Goal: Information Seeking & Learning: Learn about a topic

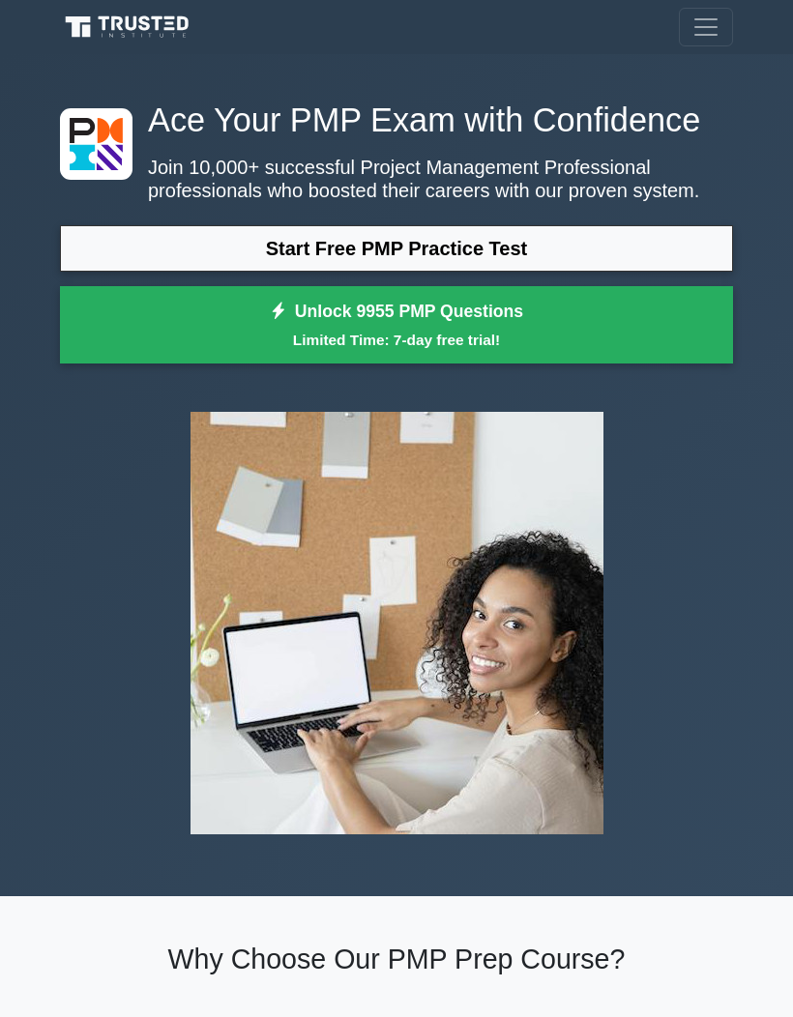
click at [704, 45] on button "Toggle navigation" at bounding box center [706, 27] width 54 height 39
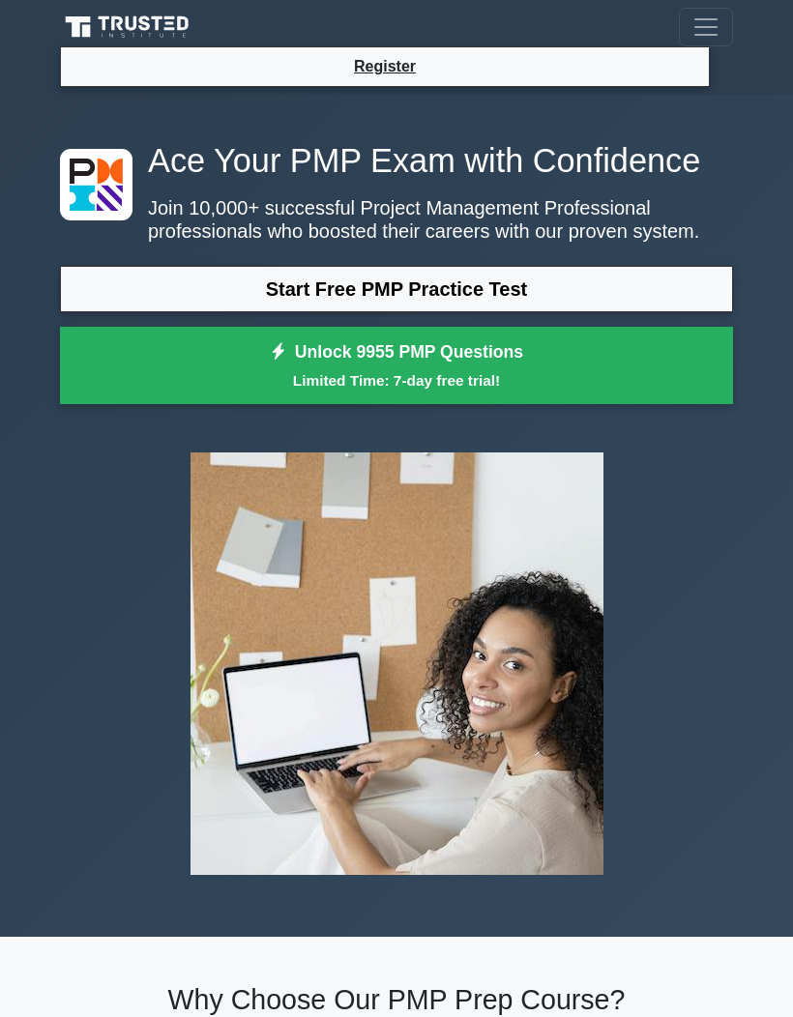
click at [389, 72] on link "Register" at bounding box center [384, 66] width 85 height 24
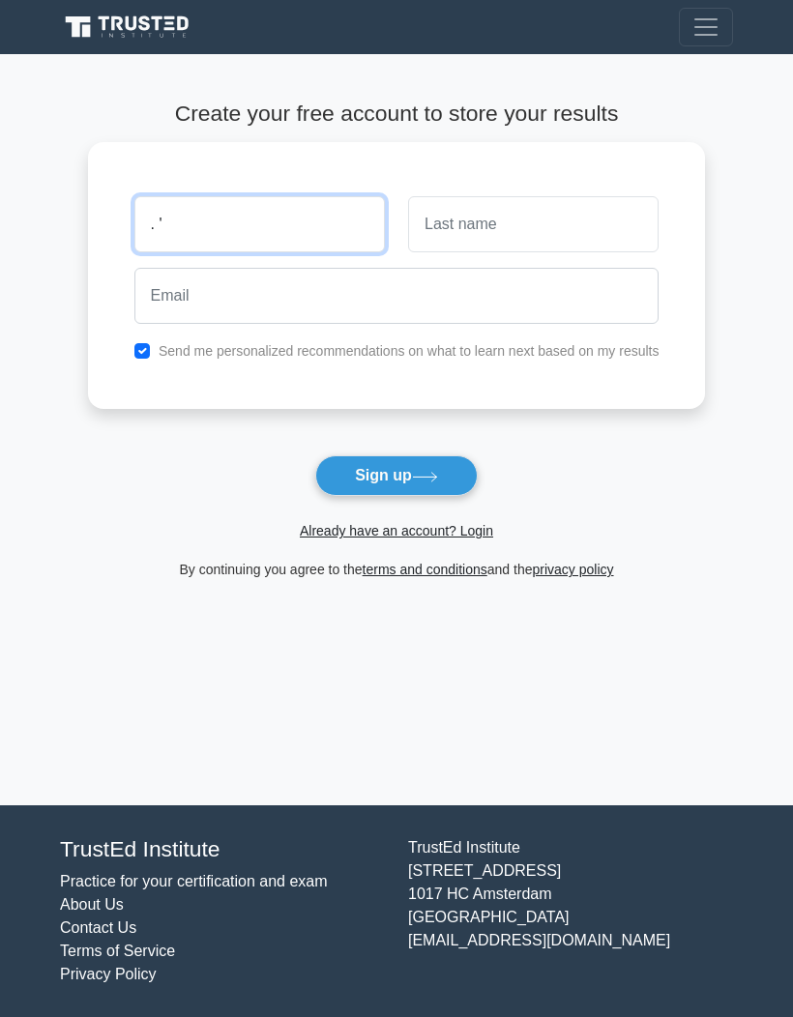
type input ". '"
click at [438, 532] on link "Already have an account? Login" at bounding box center [396, 530] width 193 height 15
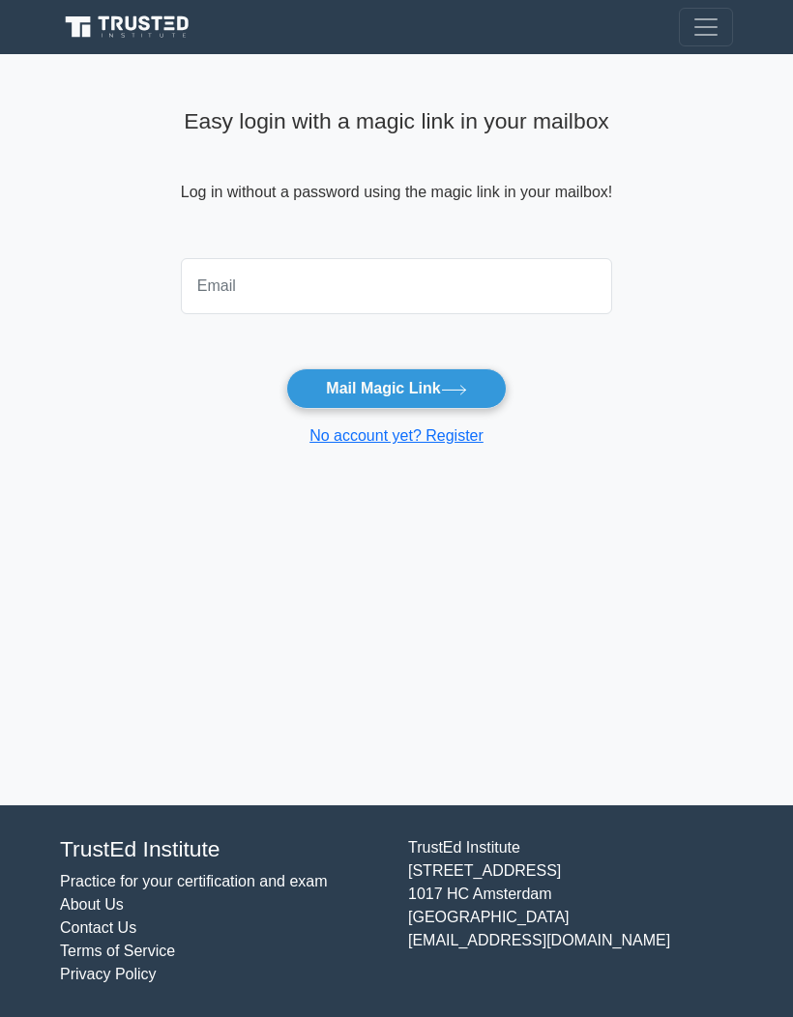
click at [288, 287] on input "email" at bounding box center [396, 286] width 431 height 56
type input "[EMAIL_ADDRESS][DOMAIN_NAME]"
click at [452, 399] on button "Mail Magic Link" at bounding box center [395, 388] width 219 height 41
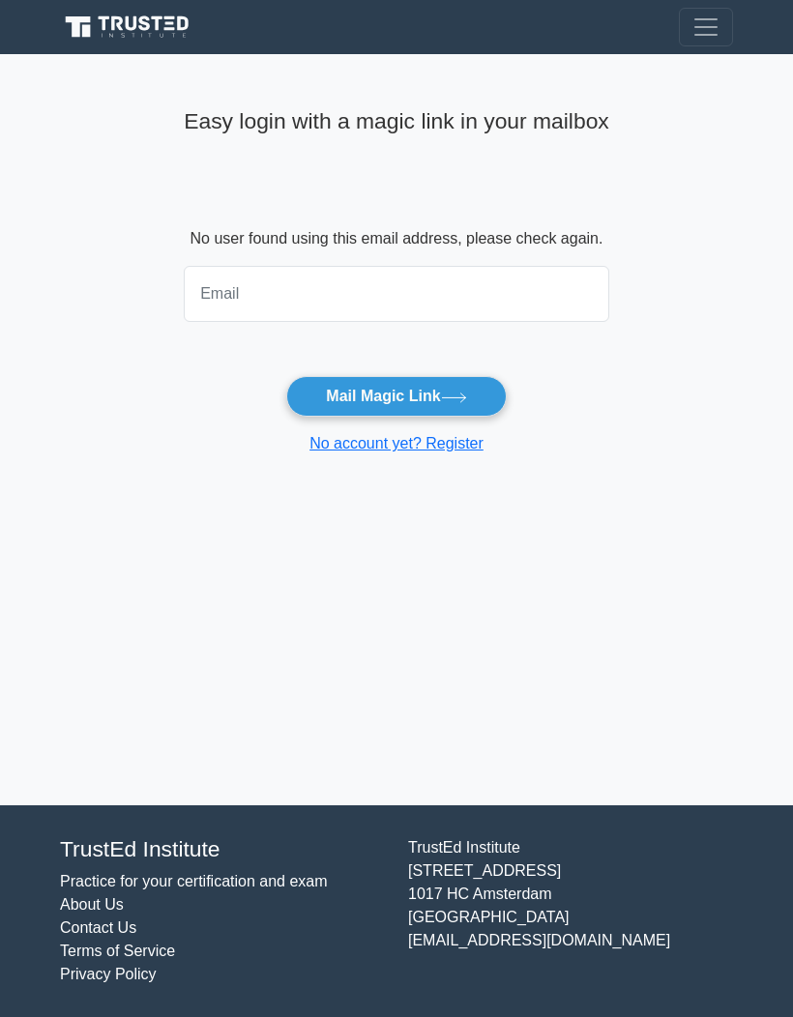
click at [453, 547] on div "Easy login with a magic link in your mailbox No user found using this email add…" at bounding box center [396, 429] width 449 height 751
click at [453, 449] on link "No account yet? Register" at bounding box center [396, 443] width 174 height 16
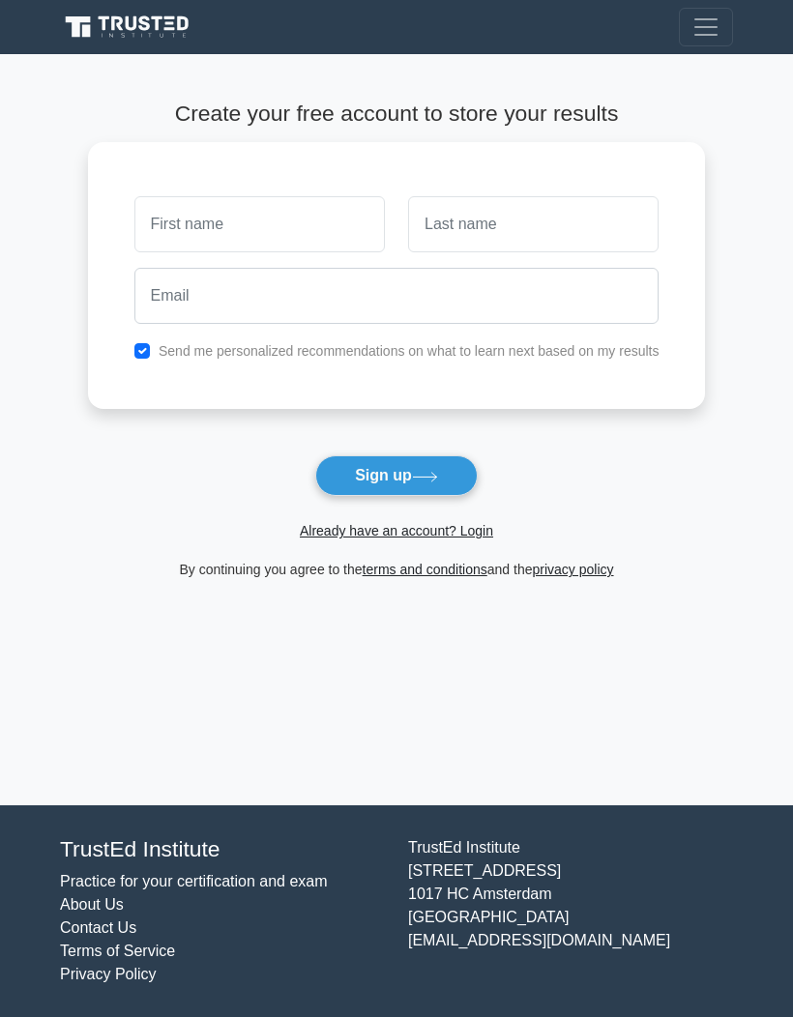
click at [296, 230] on input "text" at bounding box center [259, 224] width 250 height 56
type input "[PERSON_NAME]"
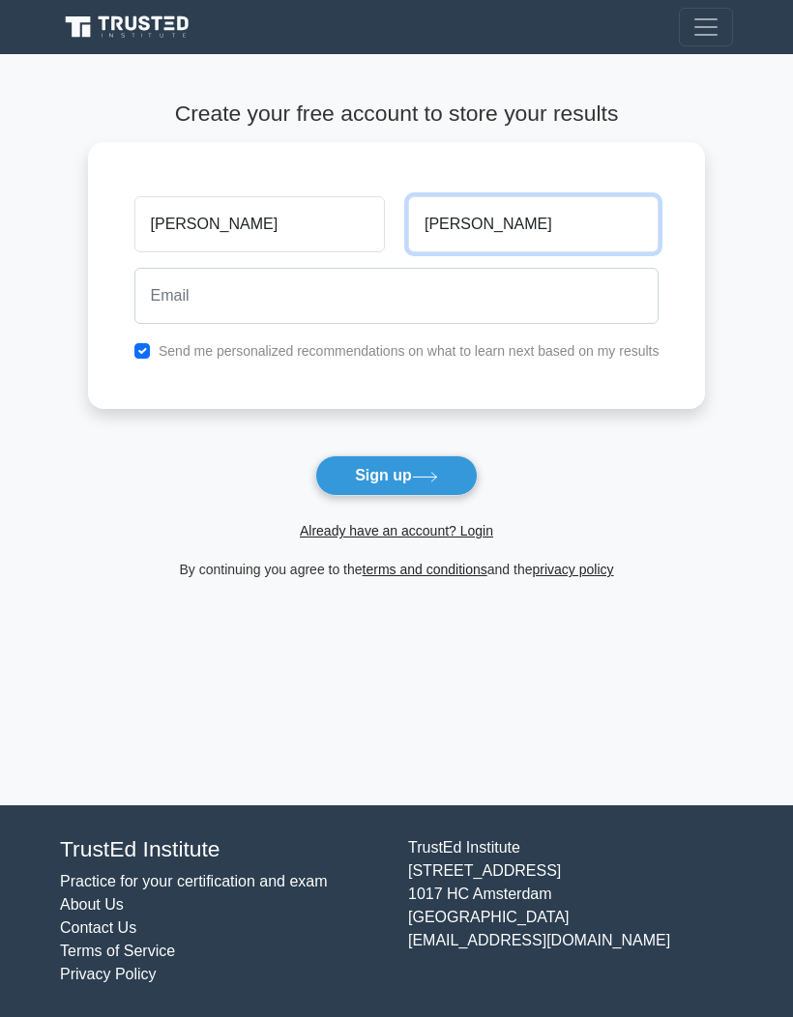
type input "Ali"
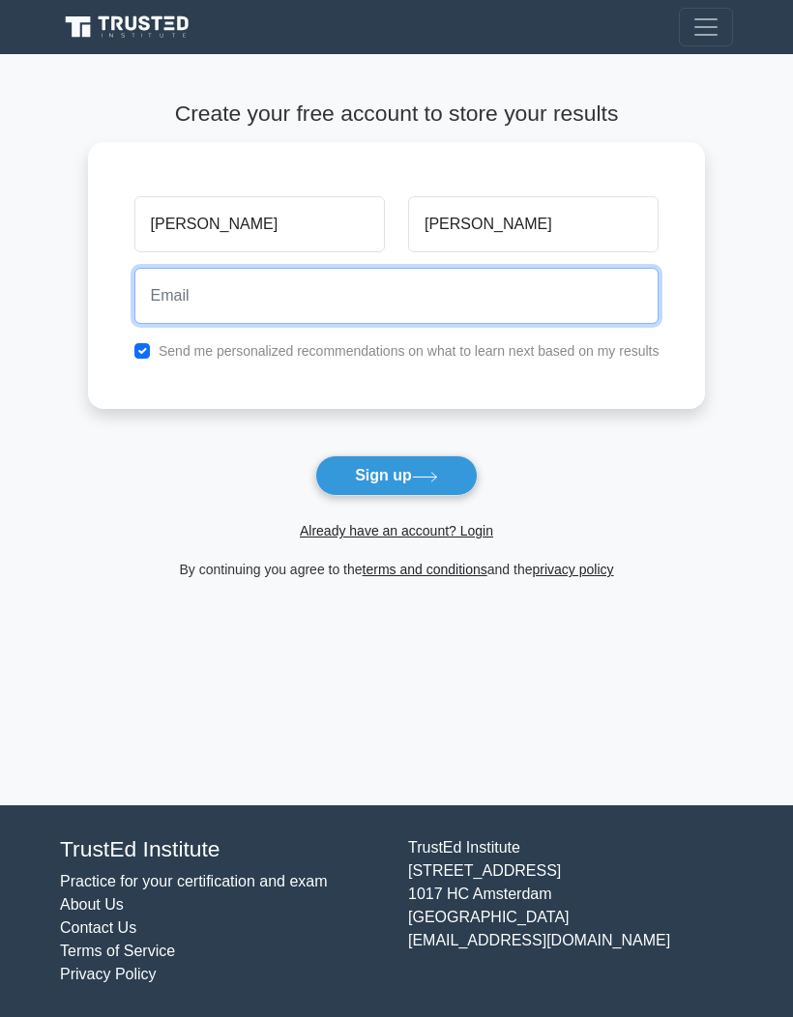
click at [289, 293] on input "email" at bounding box center [396, 296] width 525 height 56
type input "mali_mra@hotmail.com"
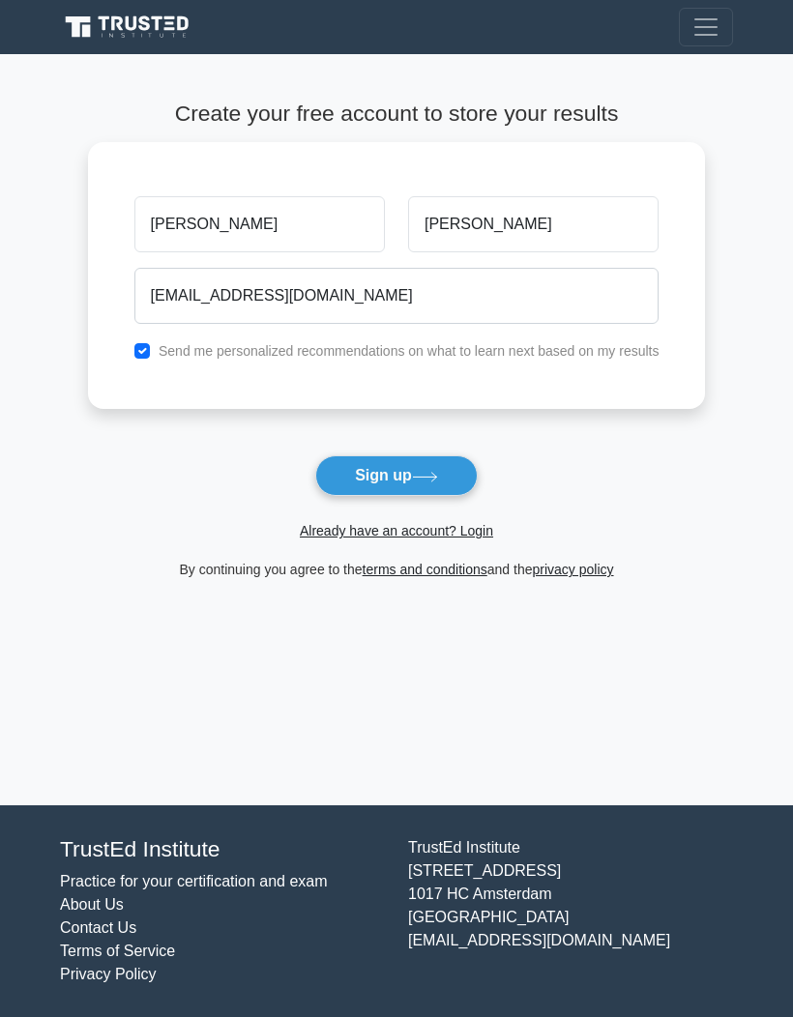
click at [427, 475] on icon at bounding box center [425, 477] width 26 height 11
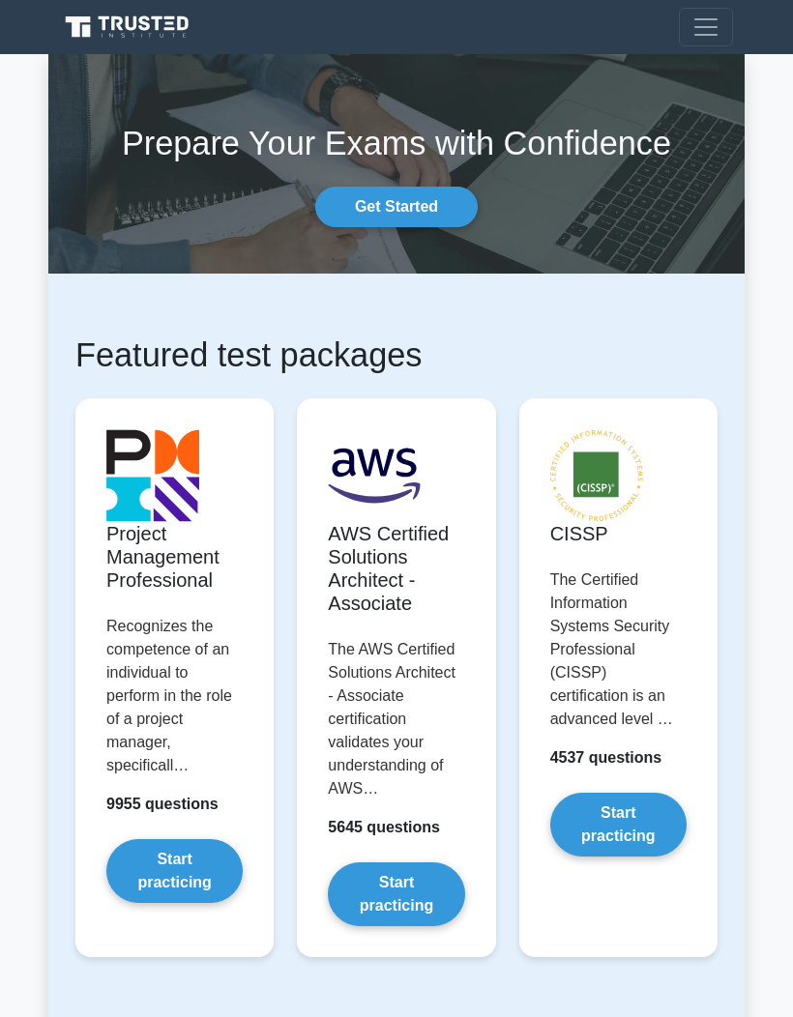
click at [411, 212] on link "Get Started" at bounding box center [396, 207] width 162 height 41
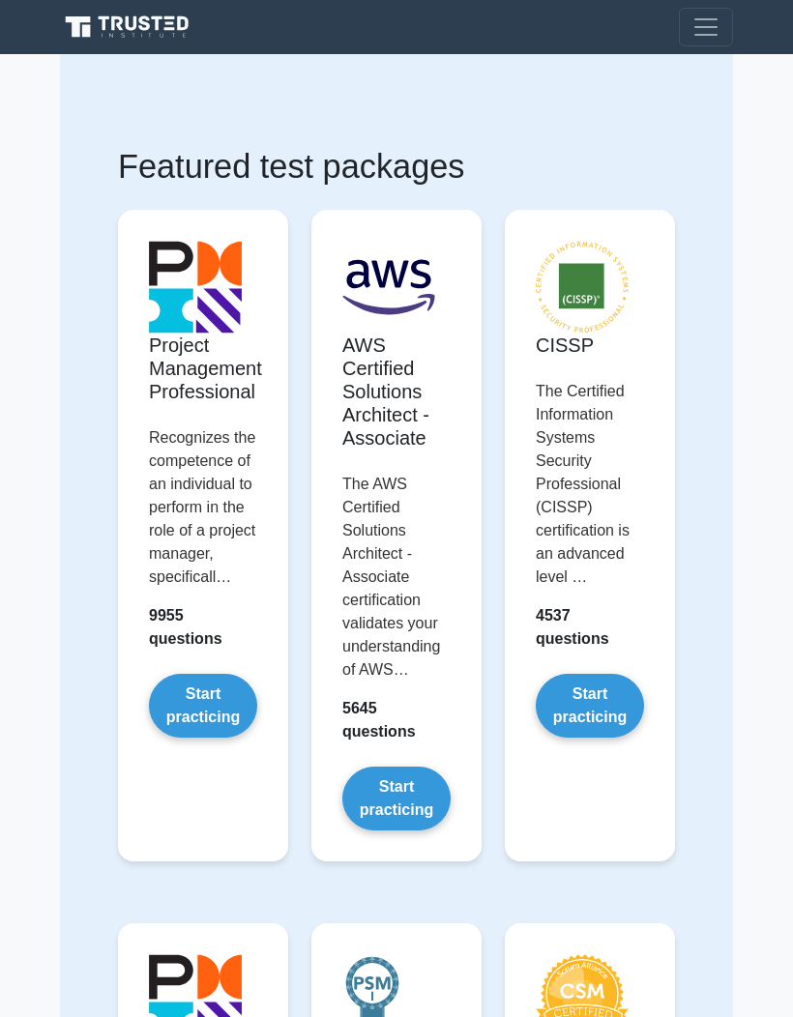
click at [207, 738] on link "Start practicing" at bounding box center [203, 706] width 108 height 64
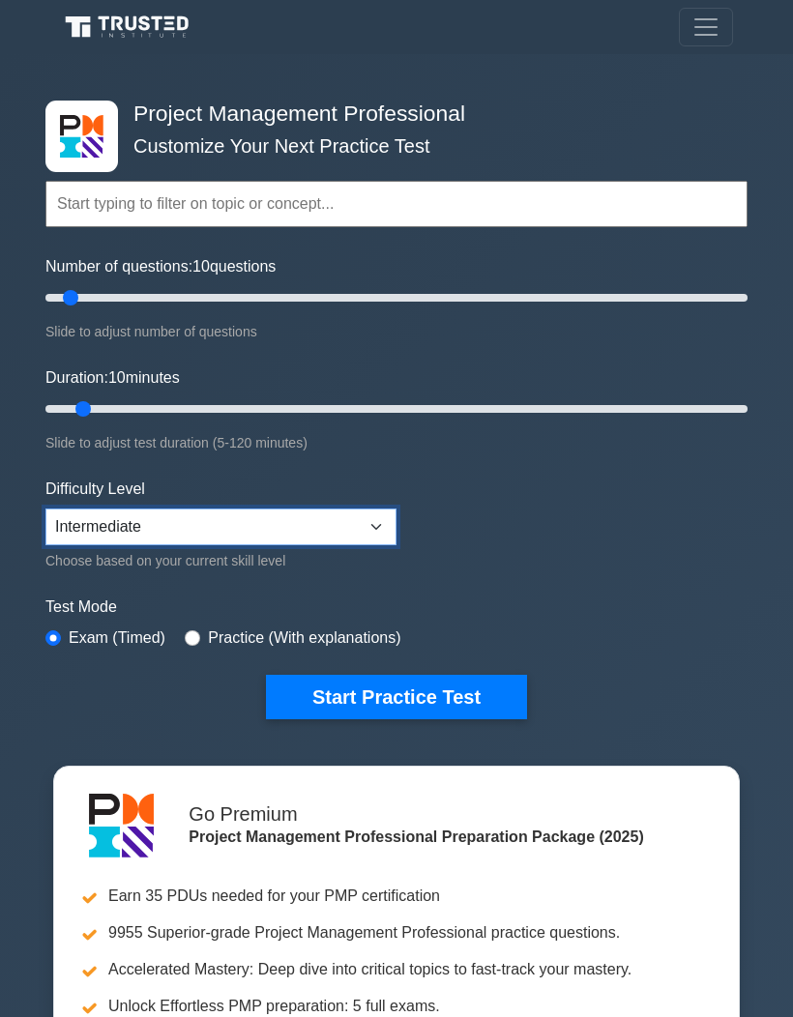
click at [364, 527] on select "Beginner Intermediate Expert" at bounding box center [220, 527] width 351 height 37
click at [419, 697] on button "Start Practice Test" at bounding box center [396, 697] width 261 height 44
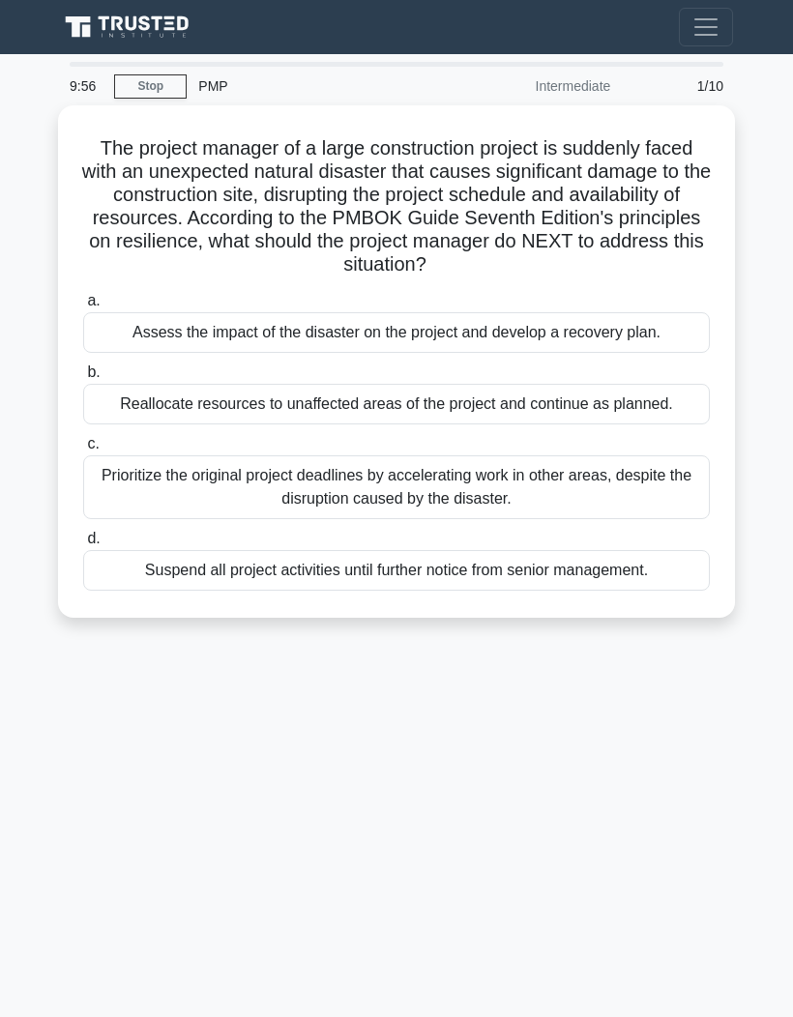
click at [322, 970] on div "9:56 Stop PMP Intermediate 1/10 The project manager of a large construction pro…" at bounding box center [396, 545] width 696 height 967
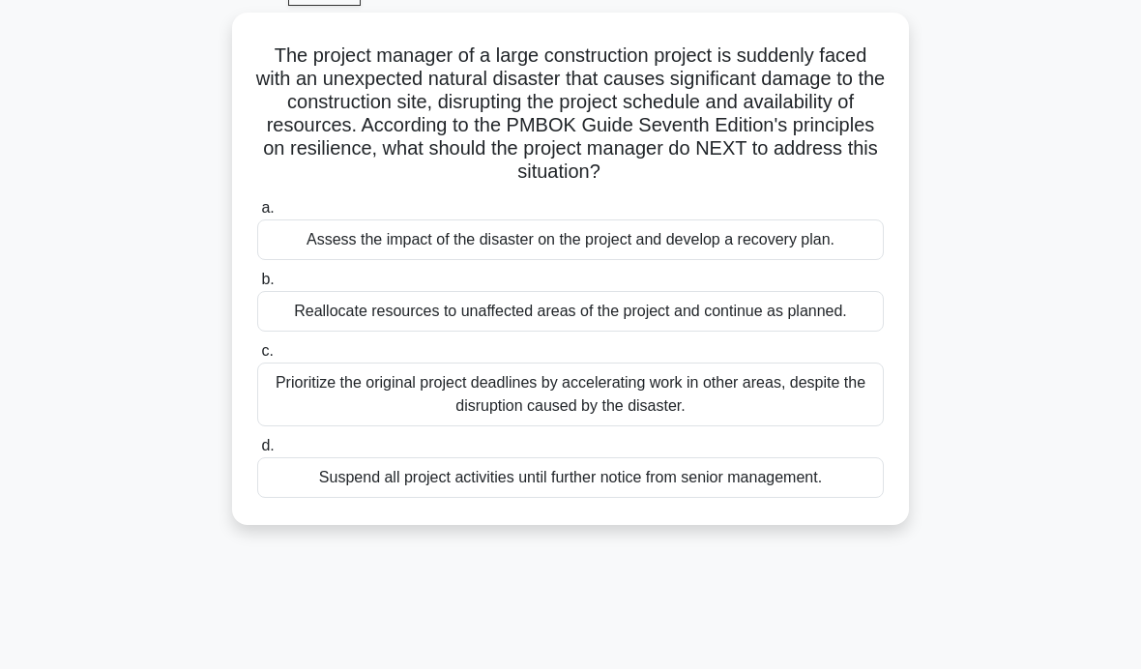
scroll to position [102, 0]
click at [697, 259] on div "Assess the impact of the disaster on the project and develop a recovery plan." at bounding box center [570, 238] width 626 height 41
click at [257, 214] on input "a. Assess the impact of the disaster on the project and develop a recovery plan." at bounding box center [257, 207] width 0 height 13
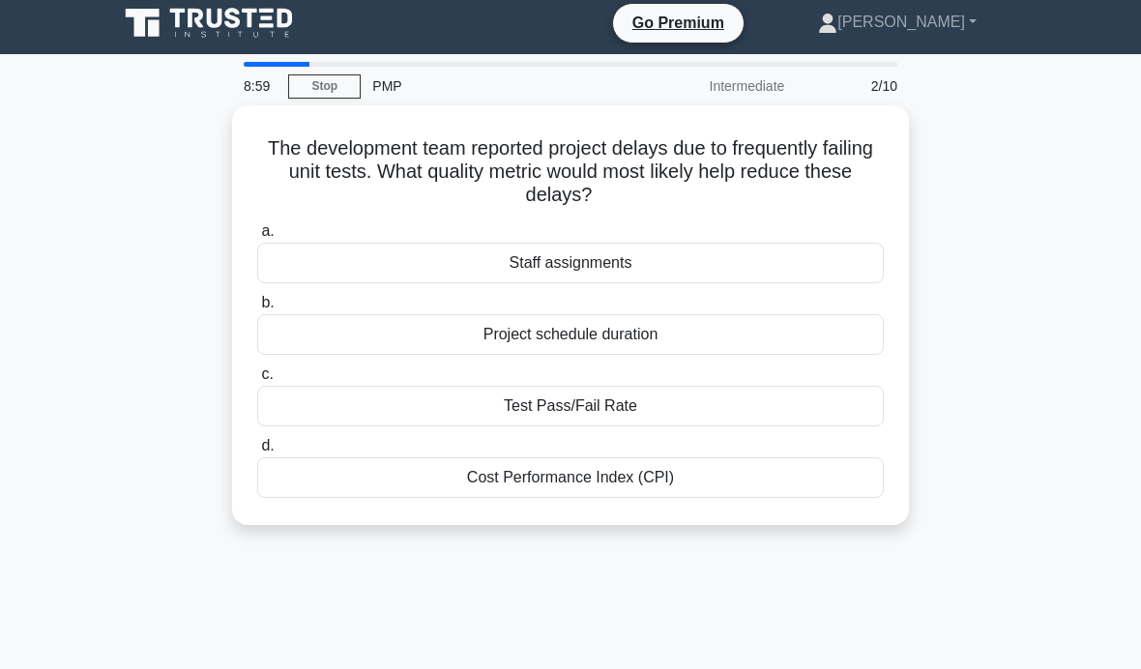
scroll to position [0, 0]
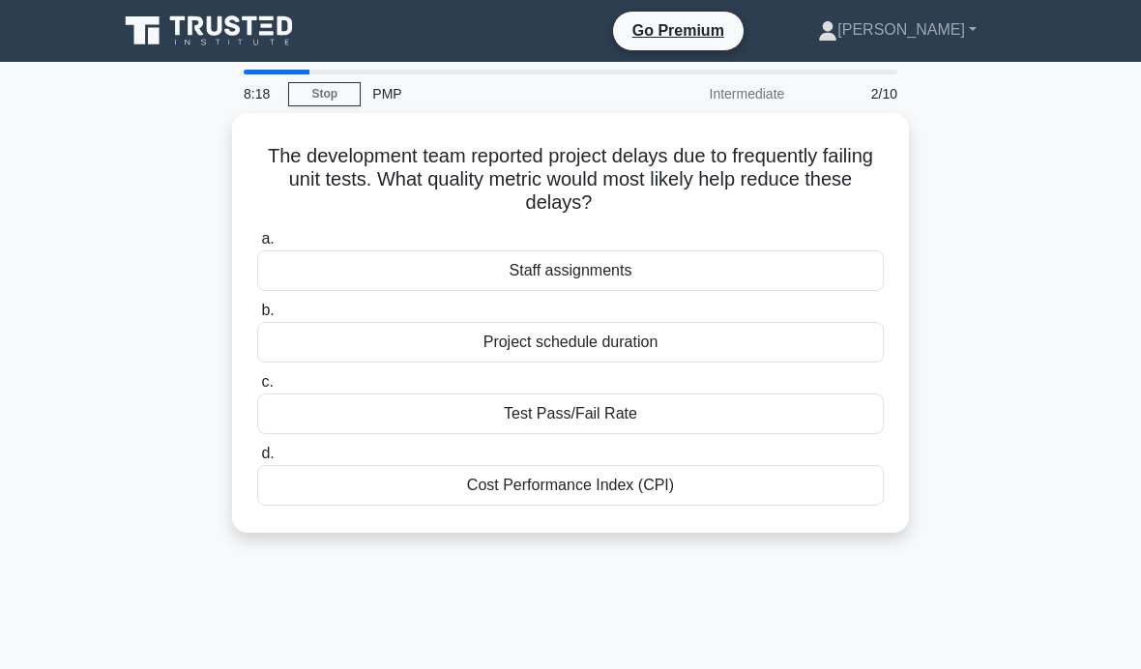
click at [586, 413] on div "Test Pass/Fail Rate" at bounding box center [570, 413] width 626 height 41
click at [257, 389] on input "c. Test Pass/Fail Rate" at bounding box center [257, 382] width 0 height 13
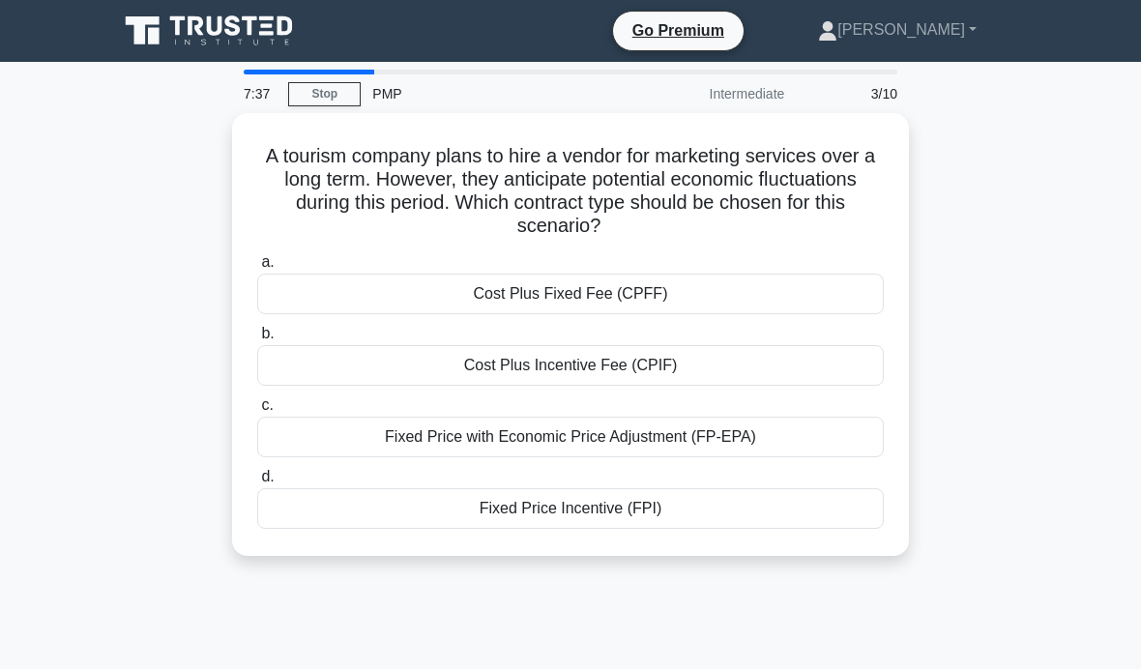
click at [641, 368] on div "Cost Plus Incentive Fee (CPIF)" at bounding box center [570, 365] width 626 height 41
click at [257, 340] on input "b. Cost Plus Incentive Fee (CPIF)" at bounding box center [257, 334] width 0 height 13
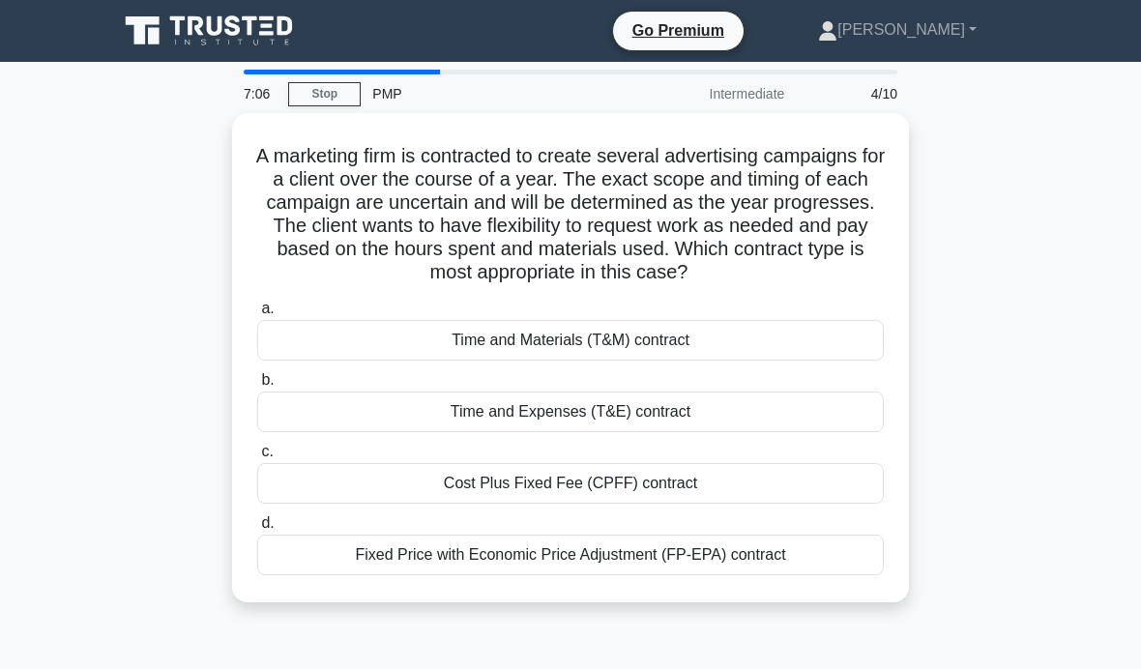
click at [455, 191] on h5 "A marketing firm is contracted to create several advertising campaigns for a cl…" at bounding box center [570, 214] width 630 height 141
click at [769, 234] on h5 "A marketing firm is contracted to create several advertising campaigns for a cl…" at bounding box center [570, 214] width 630 height 141
click at [584, 432] on div "Time and Expenses (T&E) contract" at bounding box center [570, 412] width 626 height 41
click at [257, 387] on input "b. Time and Expenses (T&E) contract" at bounding box center [257, 380] width 0 height 13
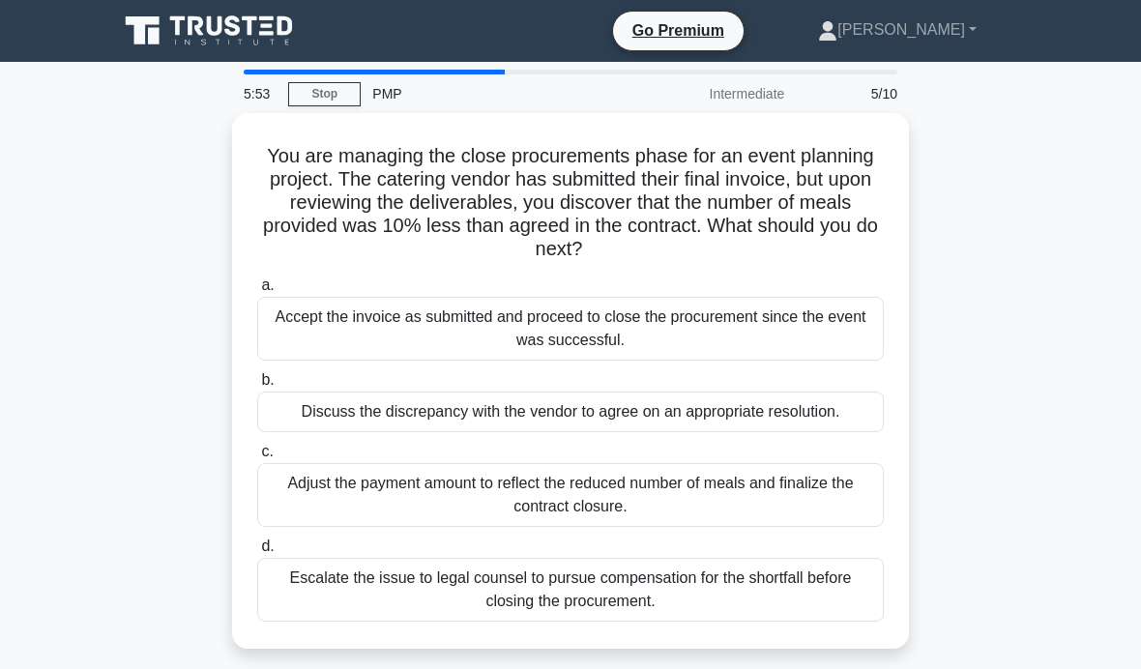
click at [745, 427] on div "Discuss the discrepancy with the vendor to agree on an appropriate resolution." at bounding box center [570, 412] width 626 height 41
click at [257, 387] on input "b. Discuss the discrepancy with the vendor to agree on an appropriate resolutio…" at bounding box center [257, 380] width 0 height 13
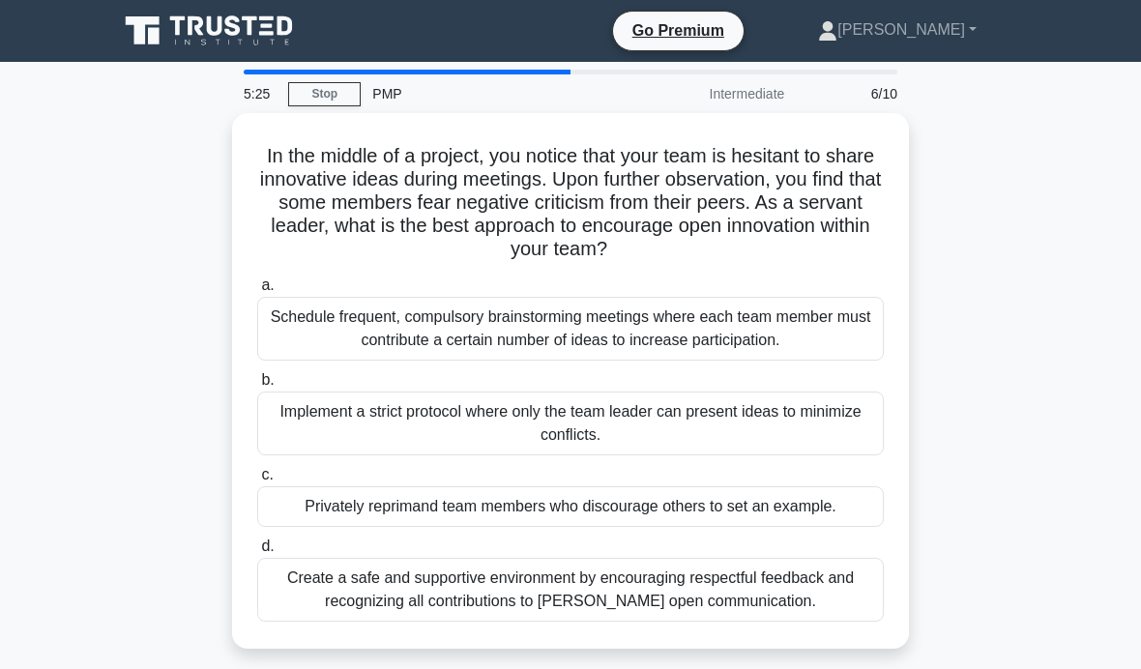
click at [527, 591] on div "Create a safe and supportive environment by encouraging respectful feedback and…" at bounding box center [570, 590] width 626 height 64
click at [257, 553] on input "d. Create a safe and supportive environment by encouraging respectful feedback …" at bounding box center [257, 546] width 0 height 13
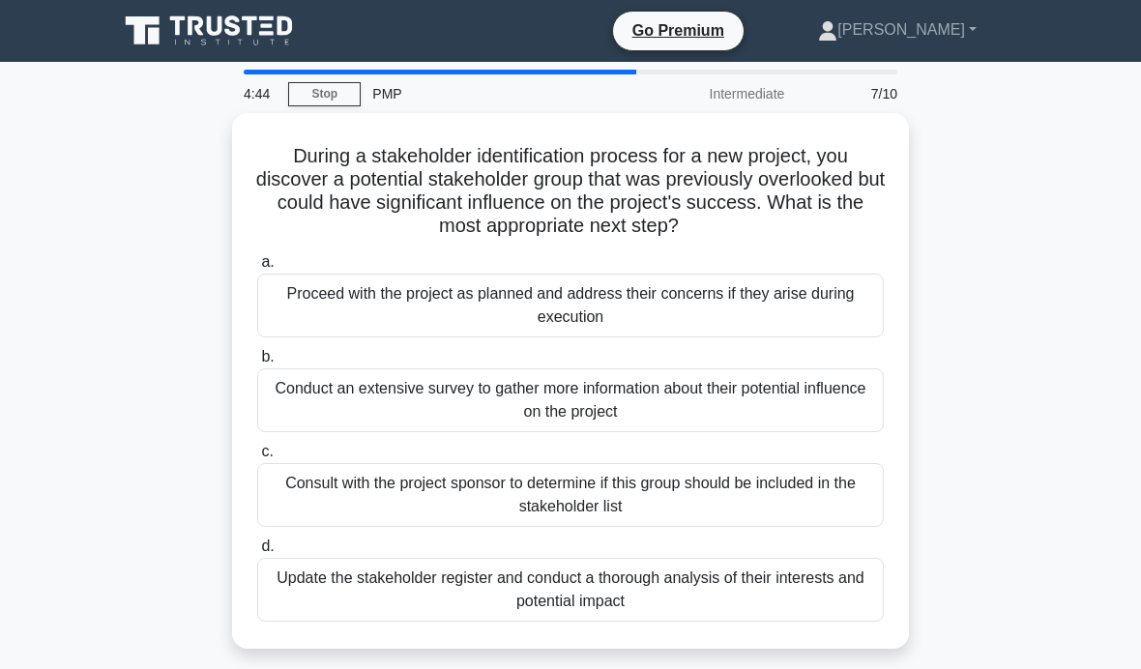
click at [665, 558] on div "Update the stakeholder register and conduct a thorough analysis of their intere…" at bounding box center [570, 590] width 626 height 64
click at [257, 553] on input "d. Update the stakeholder register and conduct a thorough analysis of their int…" at bounding box center [257, 546] width 0 height 13
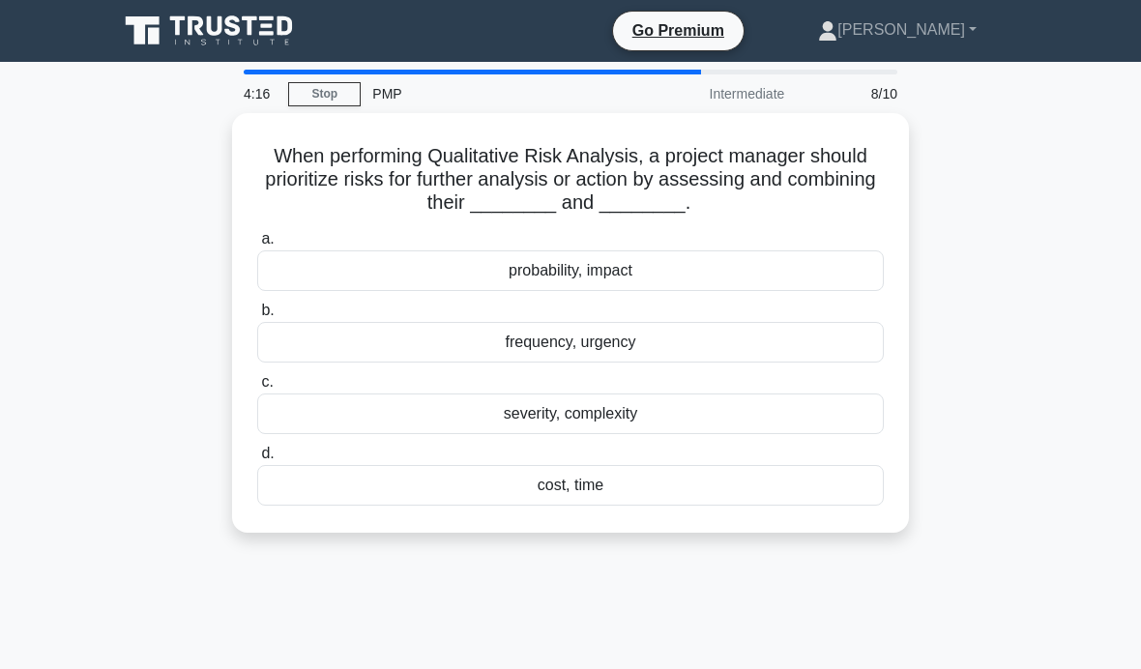
click at [553, 412] on div "severity, complexity" at bounding box center [570, 413] width 626 height 41
click at [257, 389] on input "c. severity, complexity" at bounding box center [257, 382] width 0 height 13
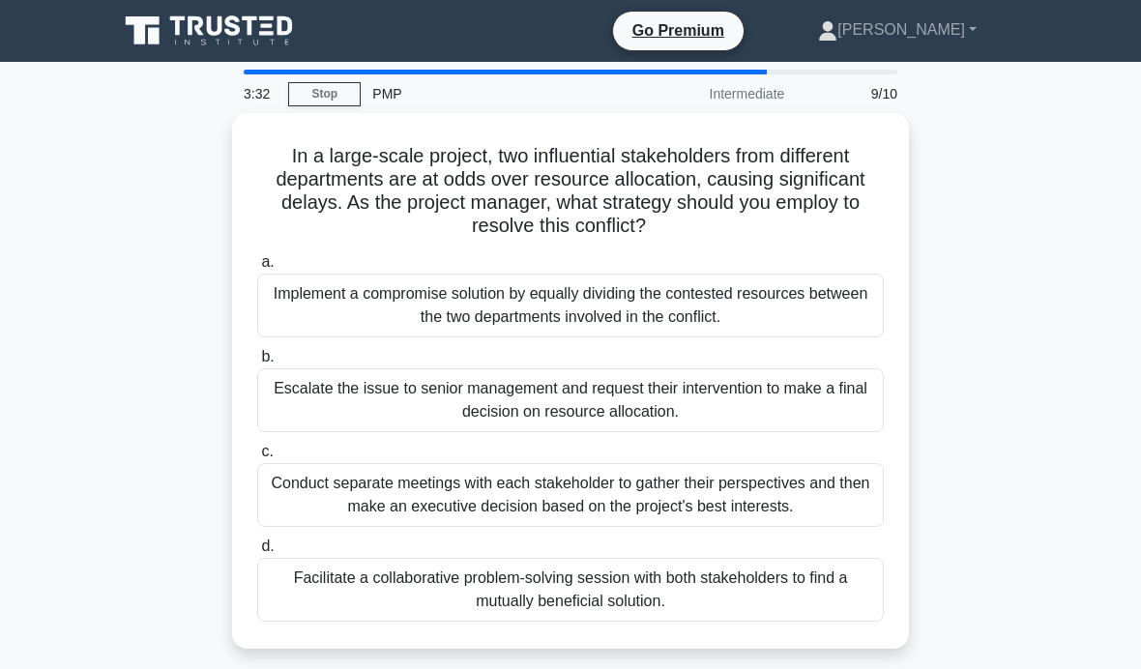
click at [711, 622] on div "Facilitate a collaborative problem-solving session with both stakeholders to fi…" at bounding box center [570, 590] width 626 height 64
click at [257, 553] on input "d. Facilitate a collaborative problem-solving session with both stakeholders to…" at bounding box center [257, 546] width 0 height 13
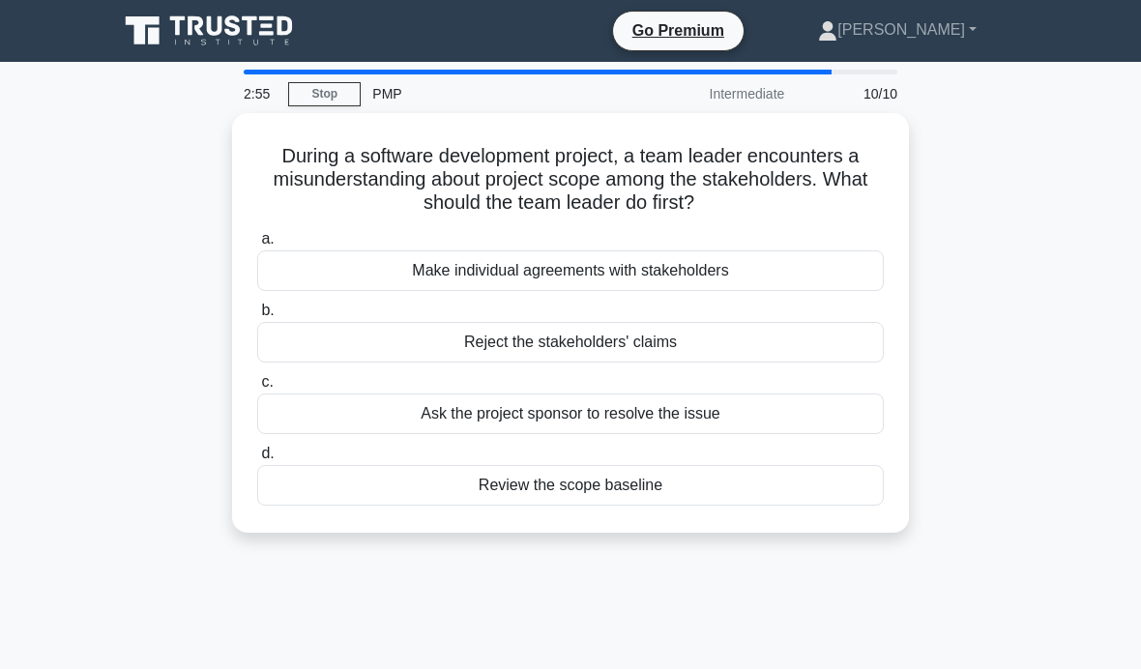
click at [623, 482] on div "Review the scope baseline" at bounding box center [570, 485] width 626 height 41
click at [257, 460] on input "d. Review the scope baseline" at bounding box center [257, 454] width 0 height 13
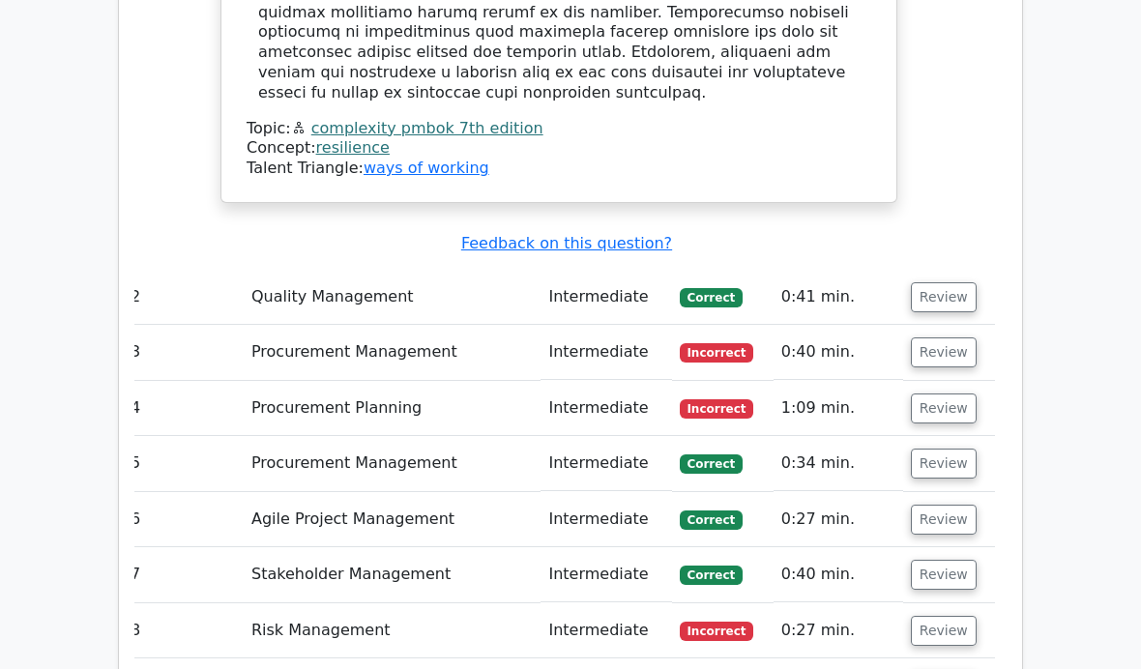
scroll to position [2611, 0]
click at [937, 615] on button "Review" at bounding box center [944, 630] width 66 height 30
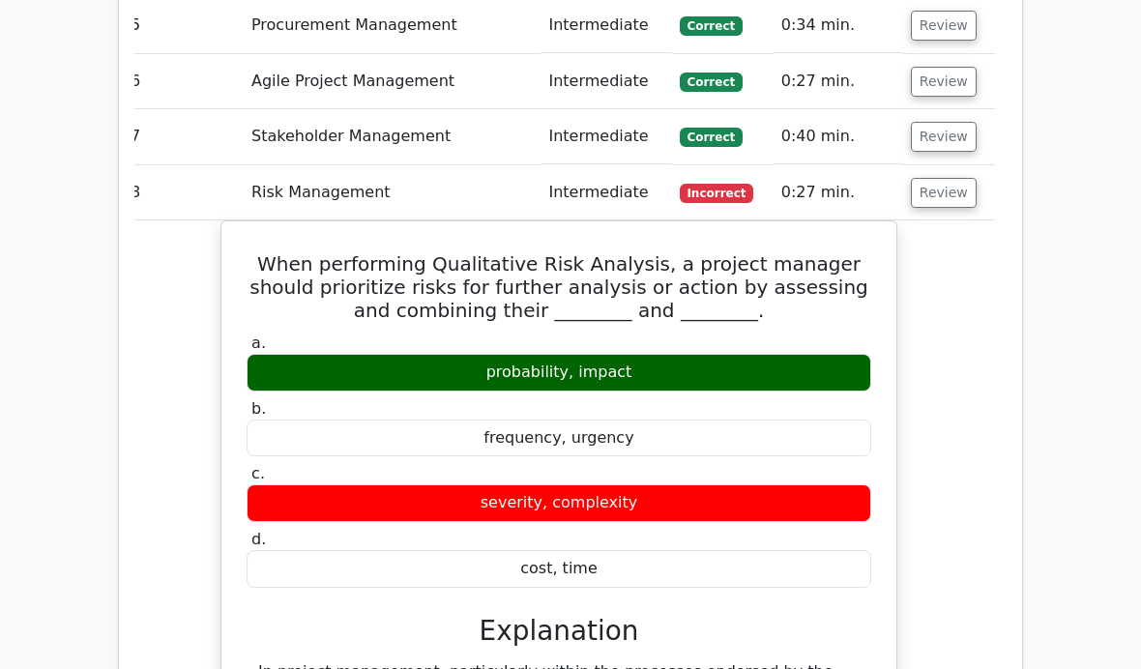
scroll to position [3051, 0]
